Goal: Task Accomplishment & Management: Use online tool/utility

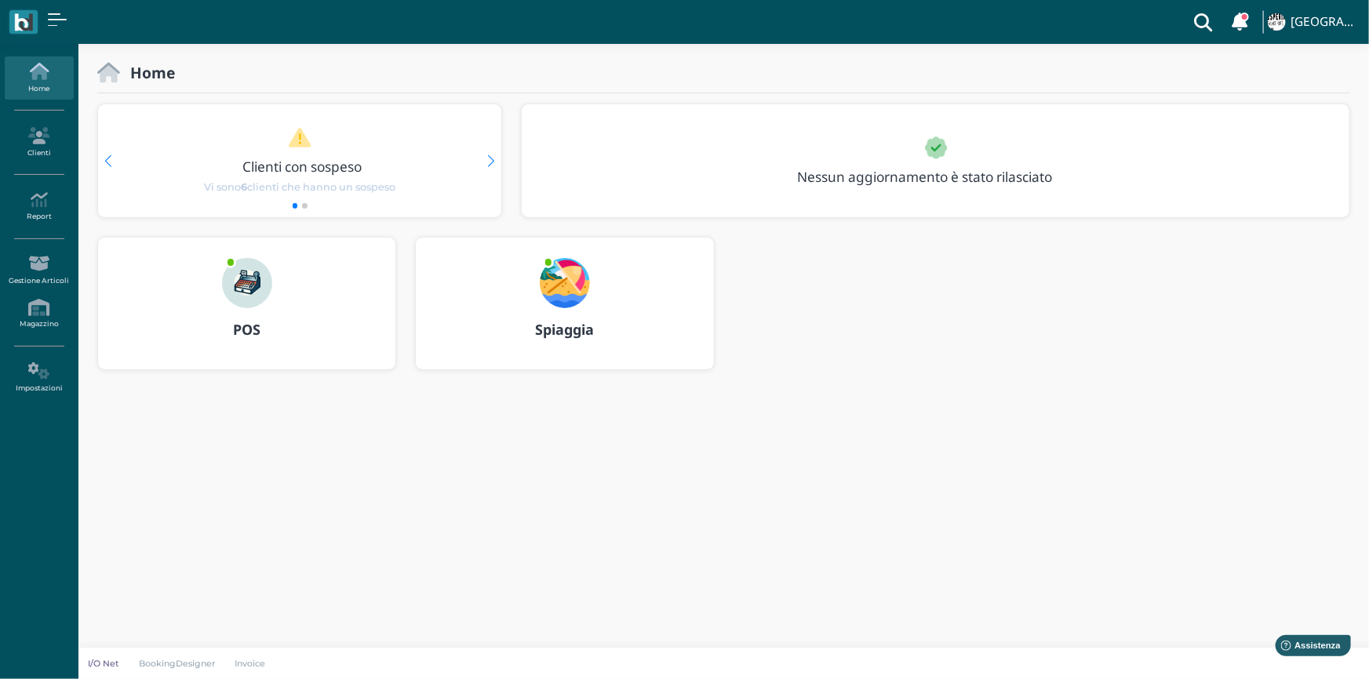
click at [571, 333] on b "Spiaggia" at bounding box center [564, 329] width 59 height 19
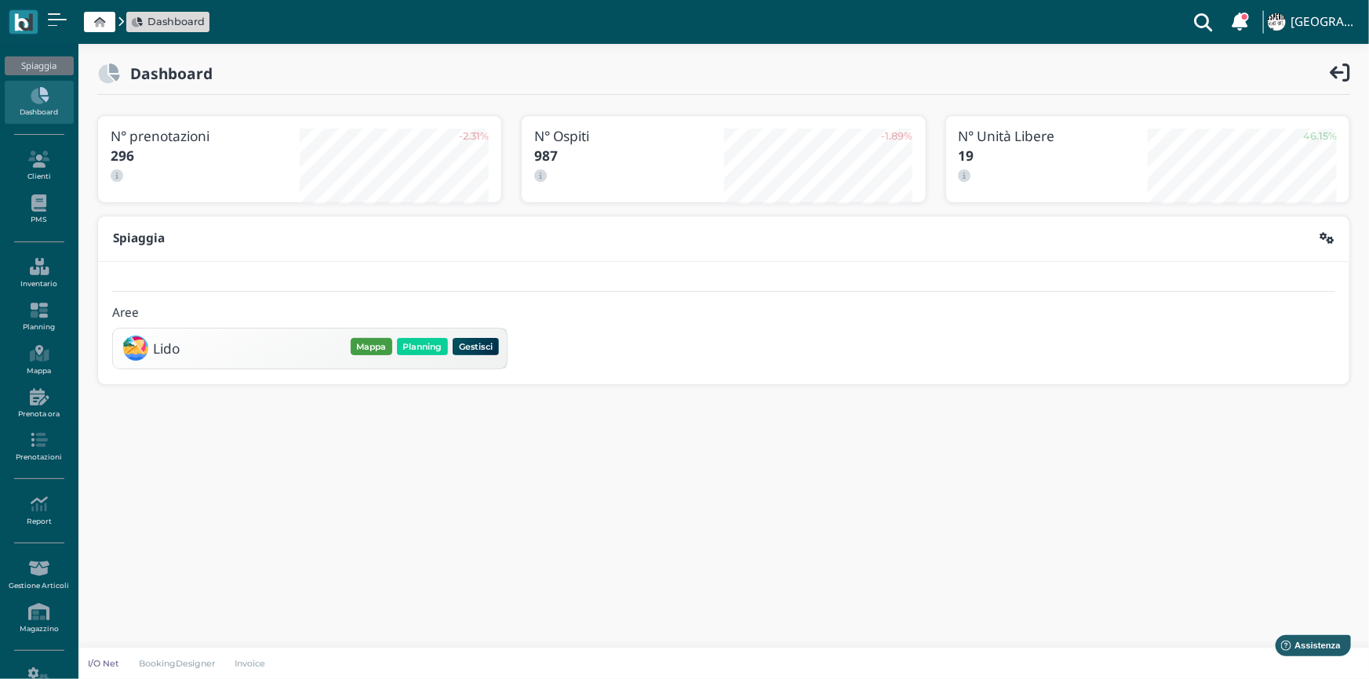
click at [368, 344] on button "Mappa" at bounding box center [372, 346] width 42 height 17
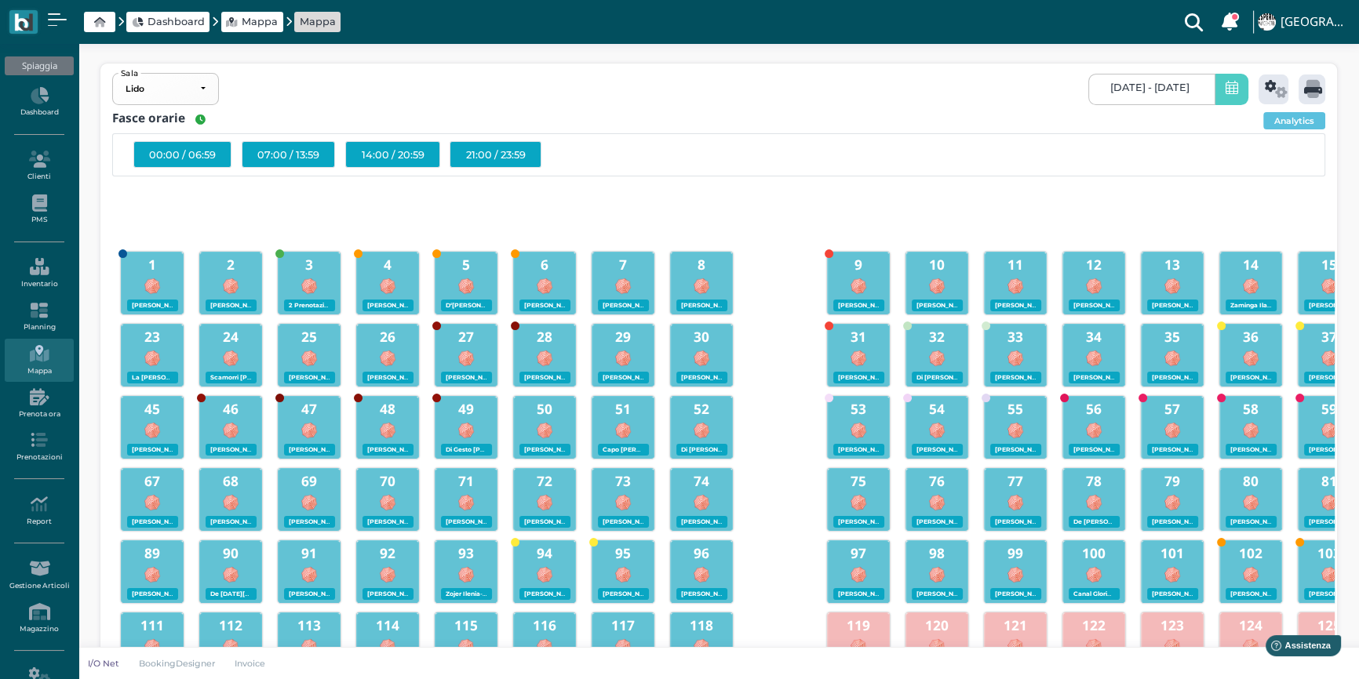
click at [1232, 91] on icon at bounding box center [1231, 89] width 13 height 16
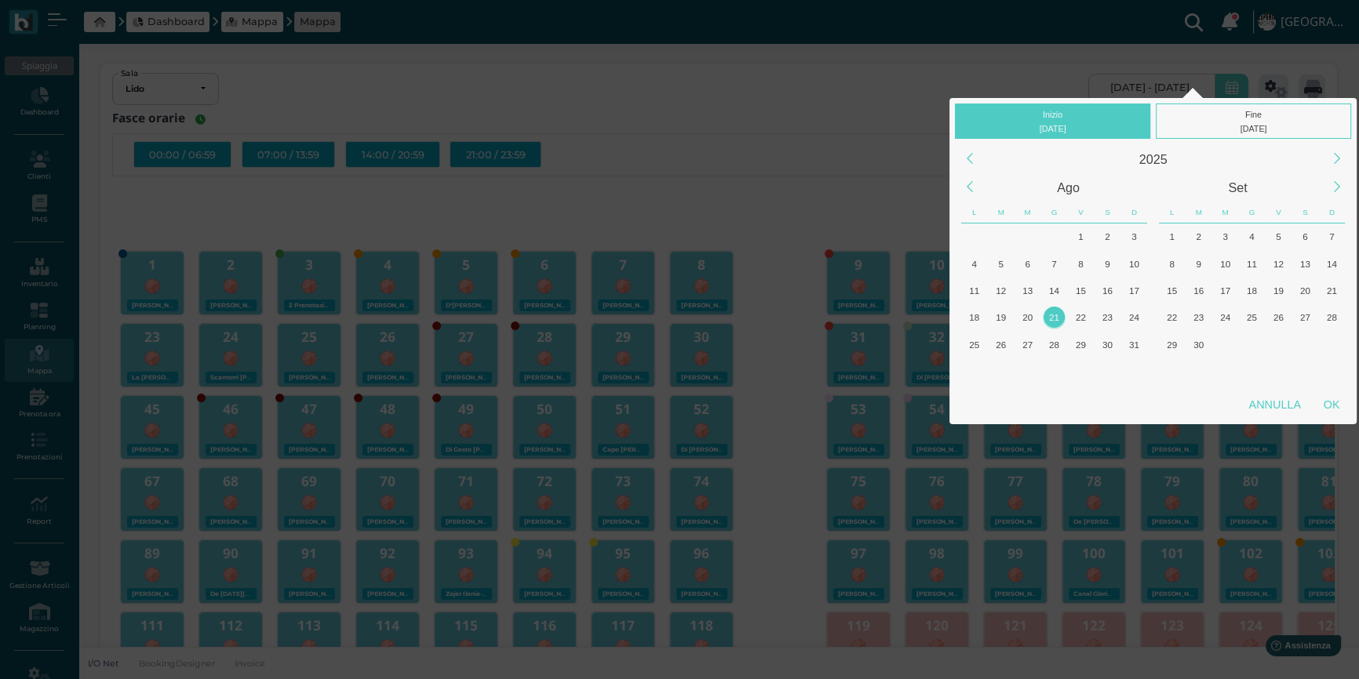
click at [1058, 320] on div "21" at bounding box center [1053, 317] width 21 height 21
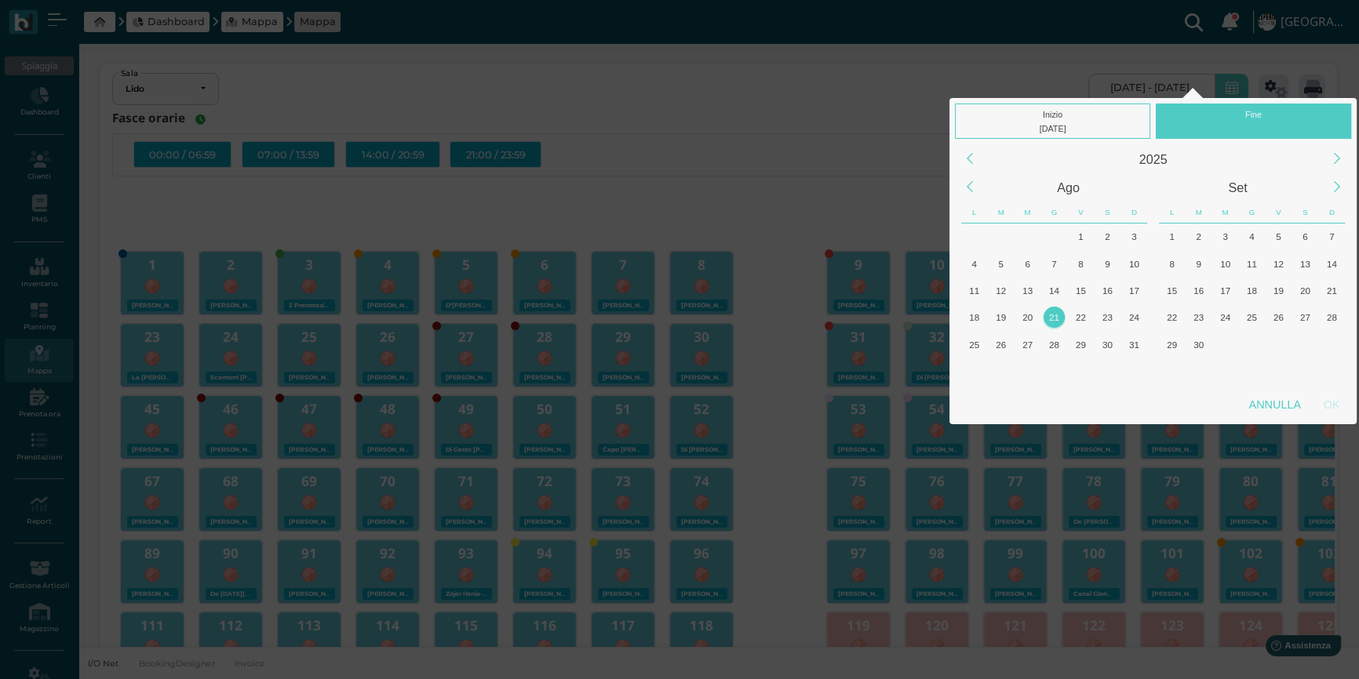
click at [1058, 320] on div "21" at bounding box center [1053, 317] width 21 height 21
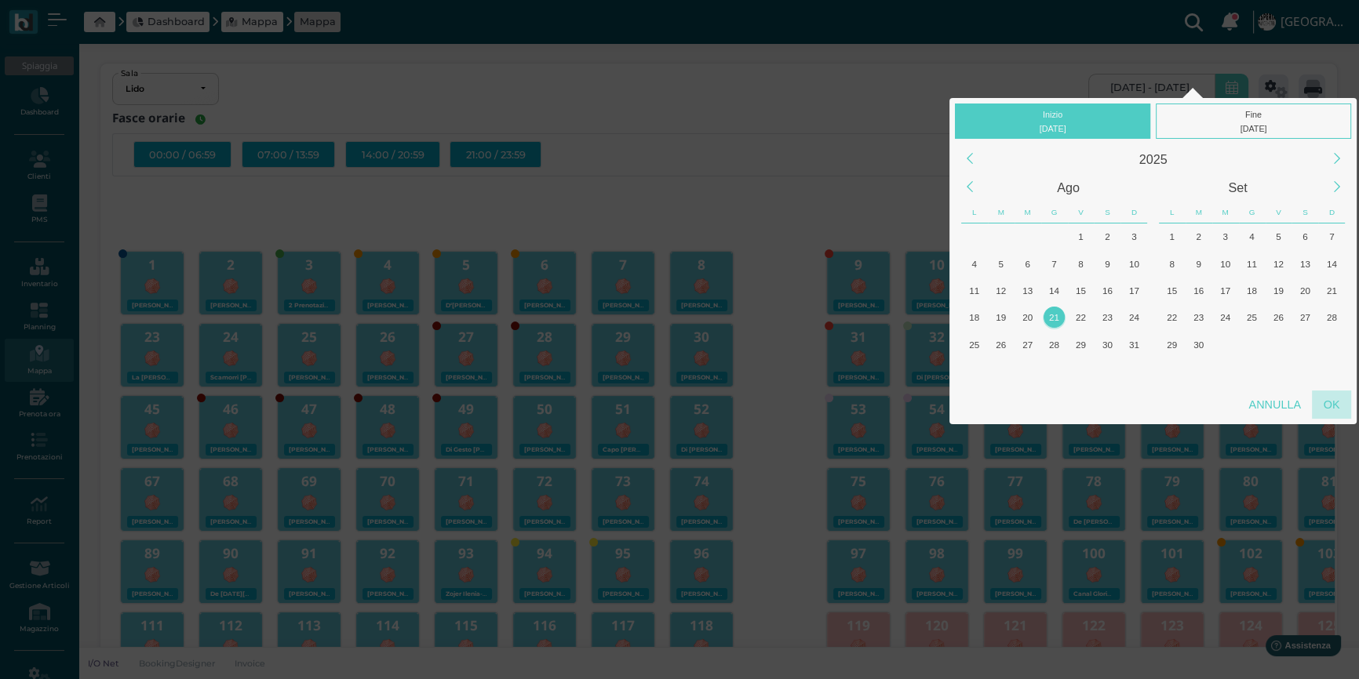
click at [1331, 404] on div "OK" at bounding box center [1331, 405] width 39 height 28
type input "21/08/2025 - 21/08/2025"
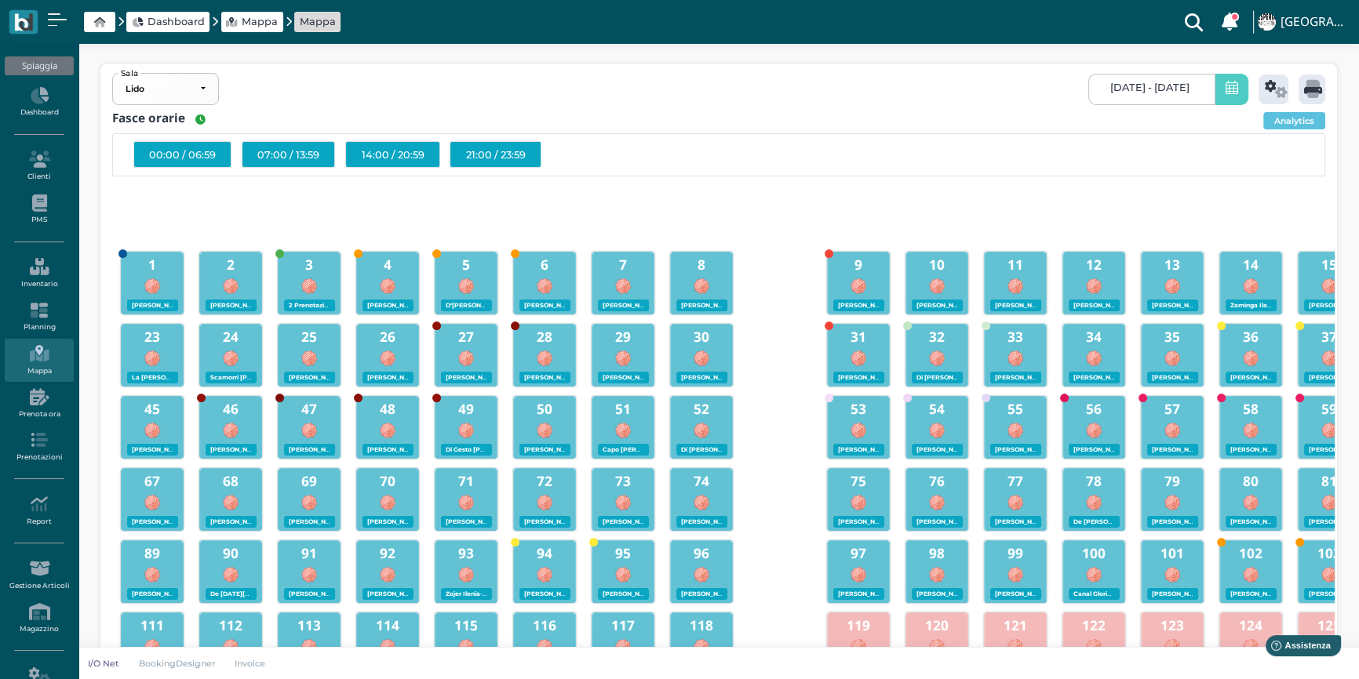
scroll to position [0, 141]
click at [1269, 92] on icon at bounding box center [1276, 89] width 23 height 18
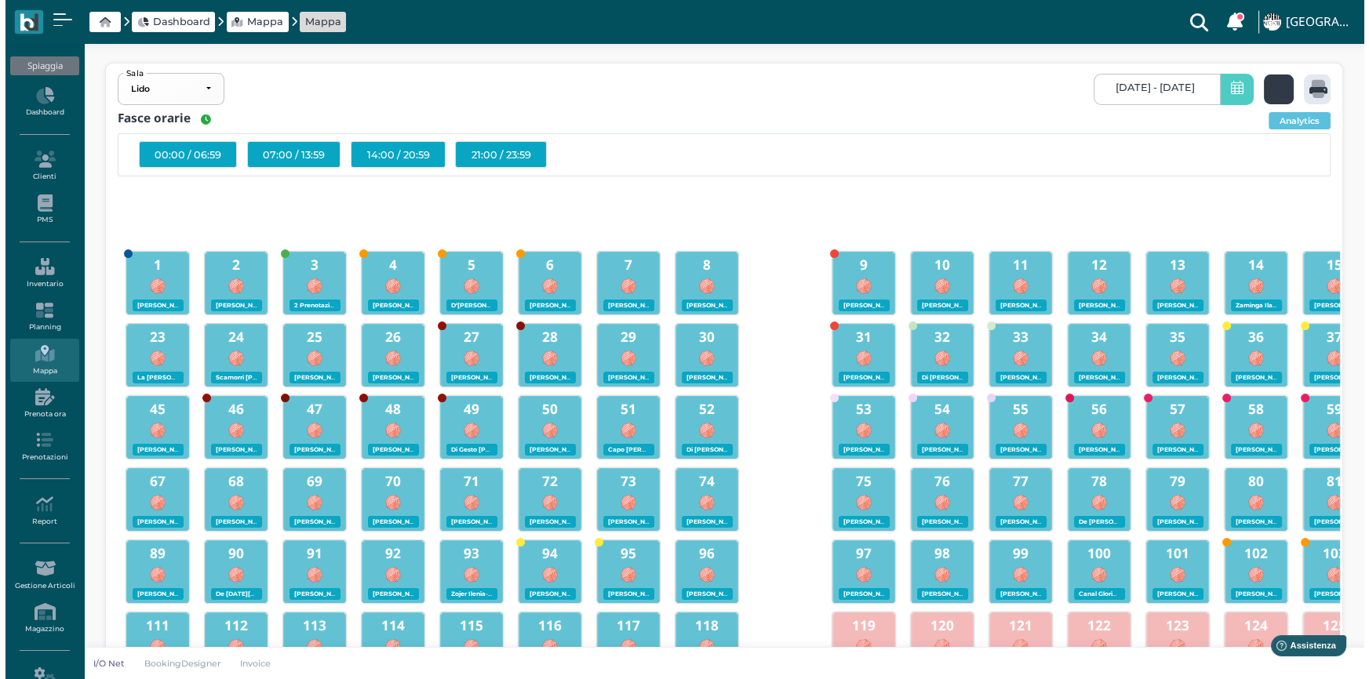
scroll to position [0, 0]
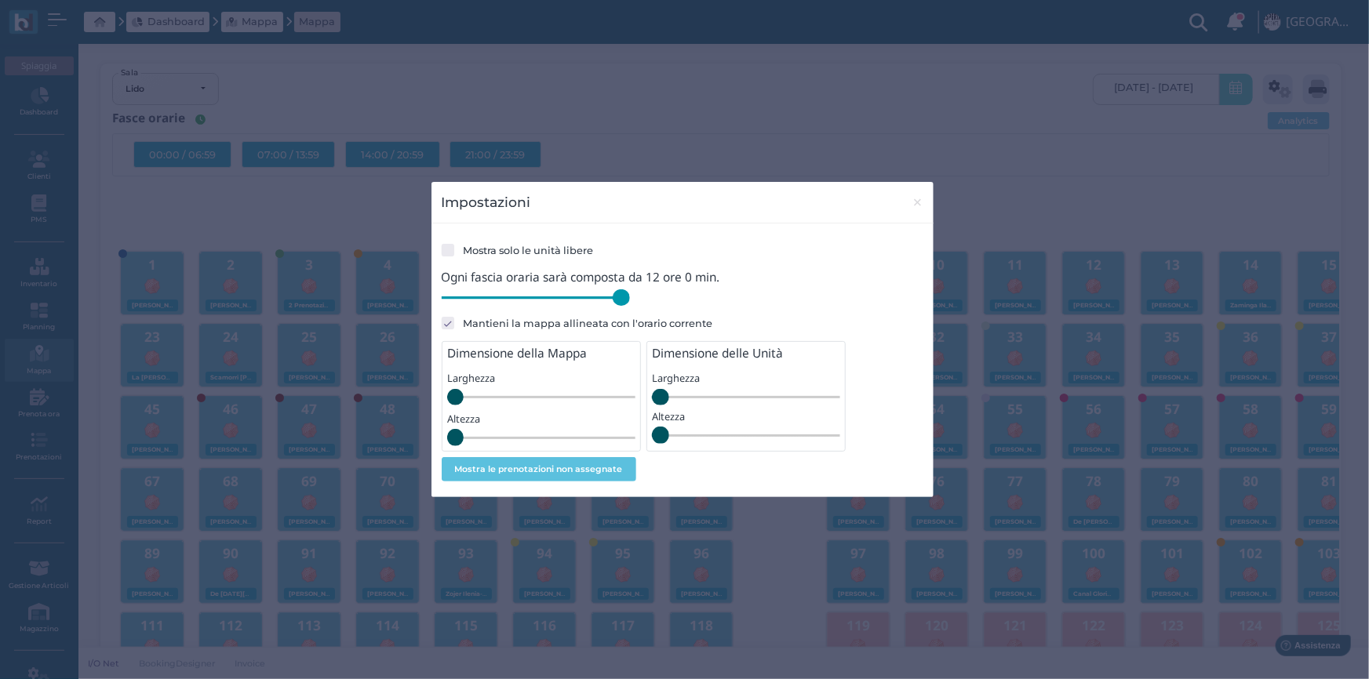
drag, startPoint x: 555, startPoint y: 300, endPoint x: 643, endPoint y: 310, distance: 89.2
type input "720"
click at [630, 307] on input "range" at bounding box center [536, 298] width 188 height 17
click at [914, 204] on span "×" at bounding box center [918, 202] width 12 height 20
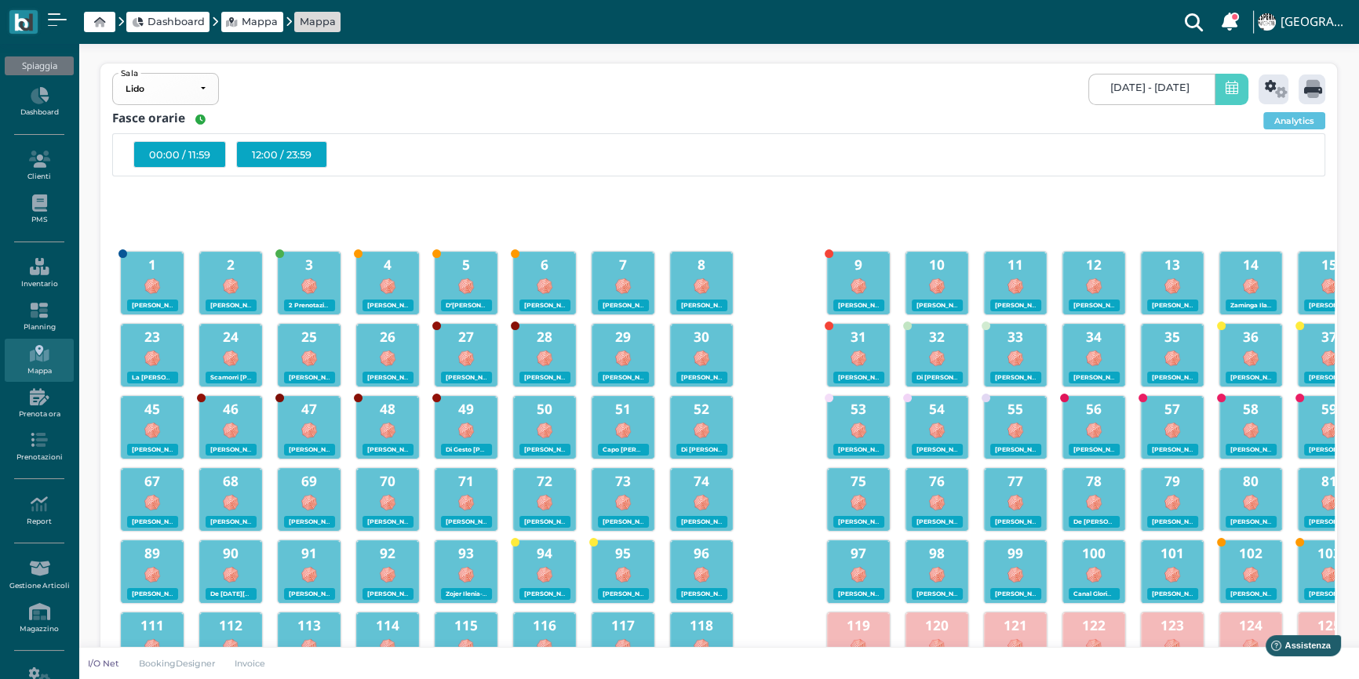
click at [282, 155] on div "12:00 / 23:59" at bounding box center [281, 154] width 91 height 27
click at [1302, 86] on div at bounding box center [1311, 90] width 27 height 30
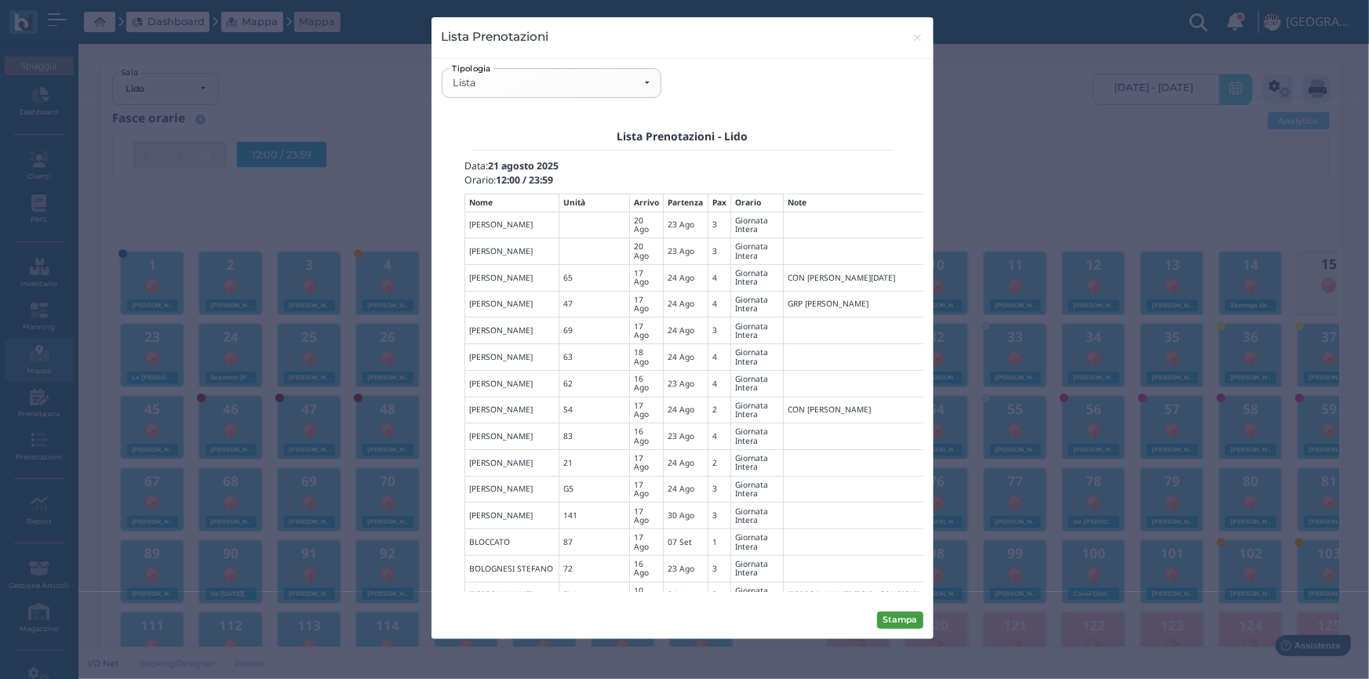
click at [902, 622] on button "Stampa" at bounding box center [900, 620] width 46 height 17
click at [650, 82] on div "Lista" at bounding box center [551, 82] width 218 height 27
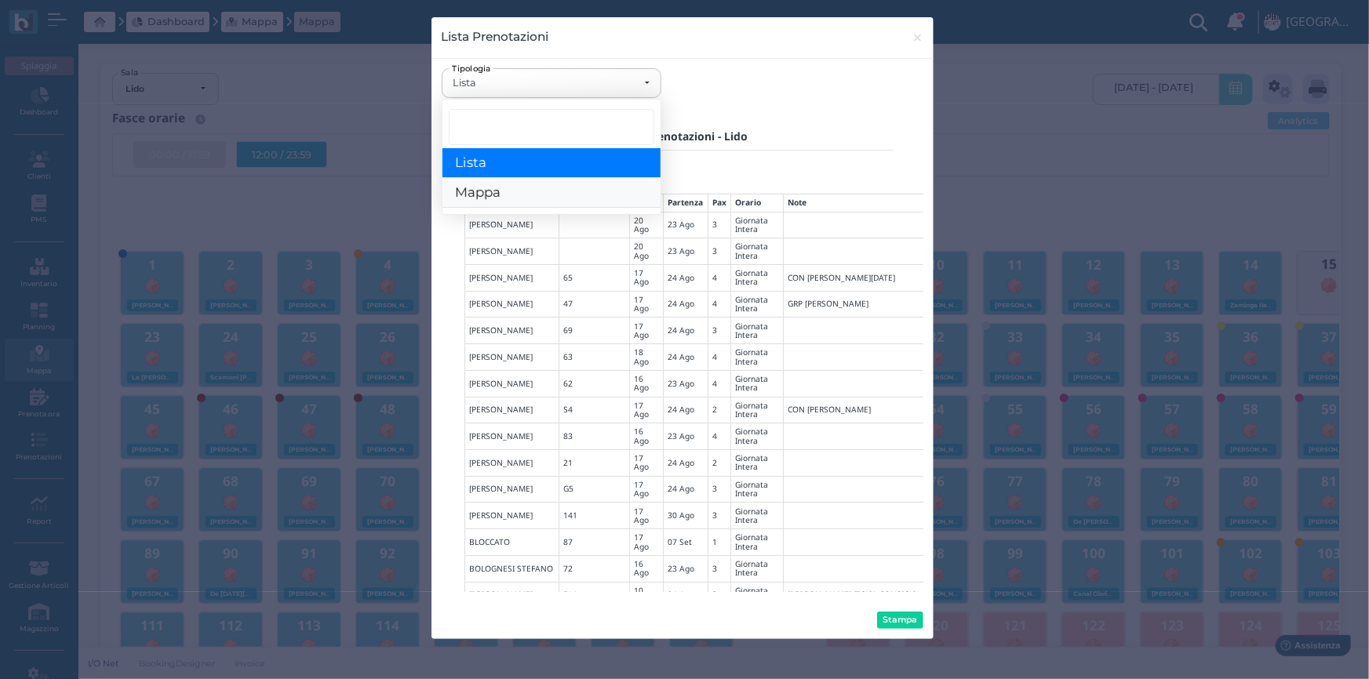
click at [493, 191] on span "Mappa" at bounding box center [478, 193] width 46 height 16
select select "map"
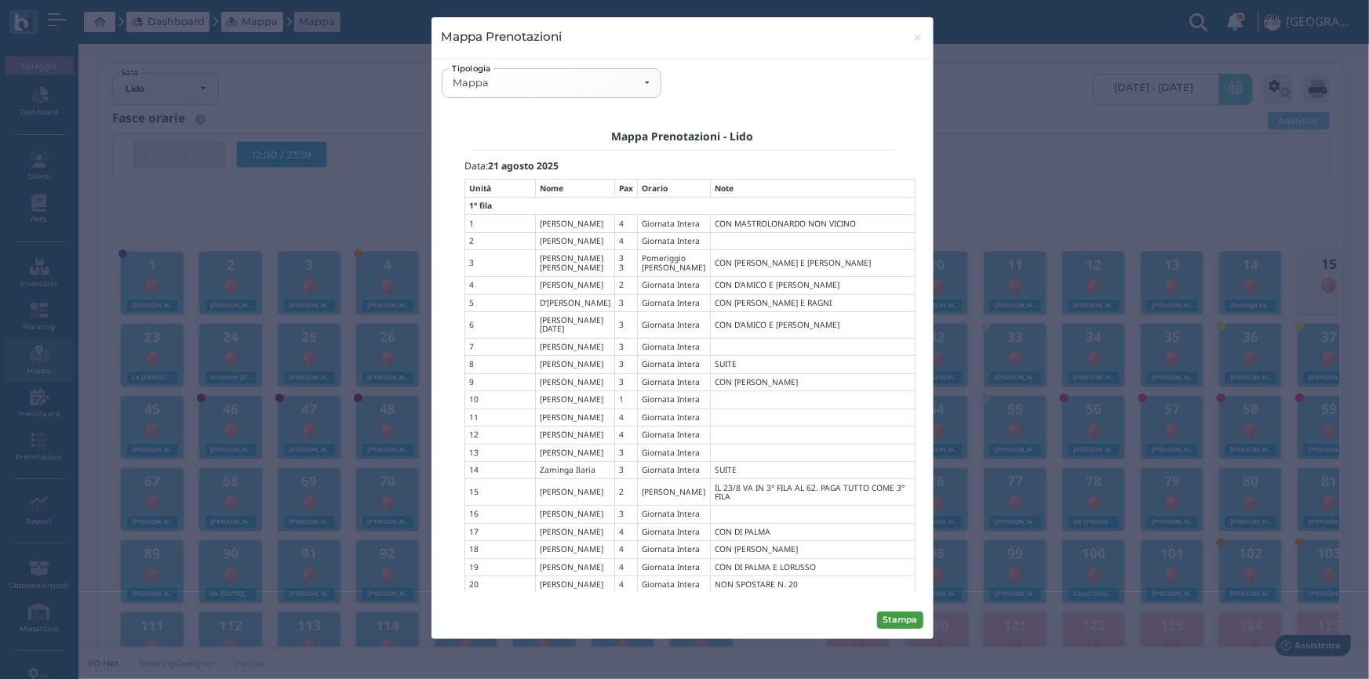
click at [901, 616] on button "Stampa" at bounding box center [900, 620] width 46 height 17
click at [912, 41] on span "×" at bounding box center [918, 37] width 12 height 20
